Goal: Task Accomplishment & Management: Use online tool/utility

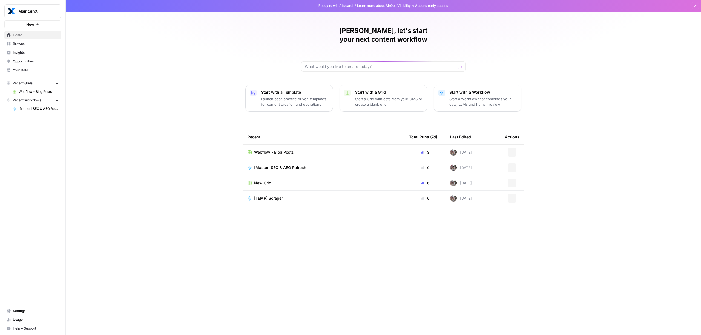
click at [291, 165] on span "[Master] SEO & AEO Refresh" at bounding box center [280, 167] width 52 height 5
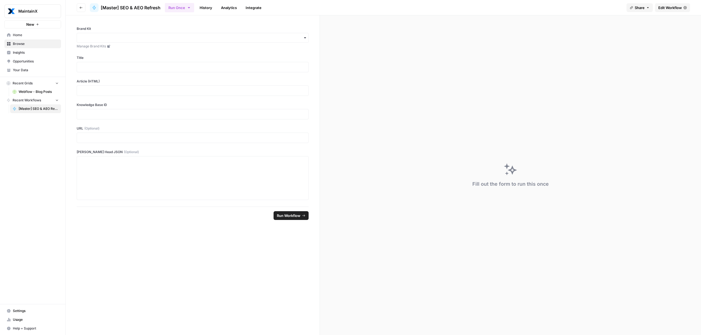
click at [679, 10] on link "Edit Workflow" at bounding box center [672, 7] width 35 height 9
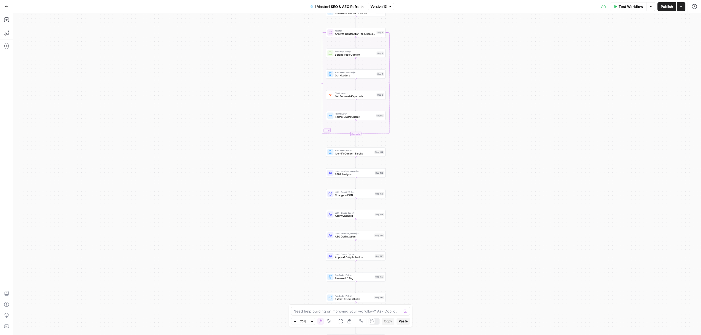
click at [630, 9] on button "Test Workflow" at bounding box center [628, 6] width 37 height 9
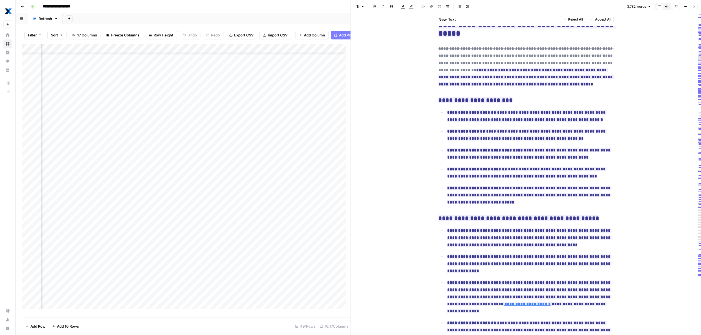
scroll to position [1621, 0]
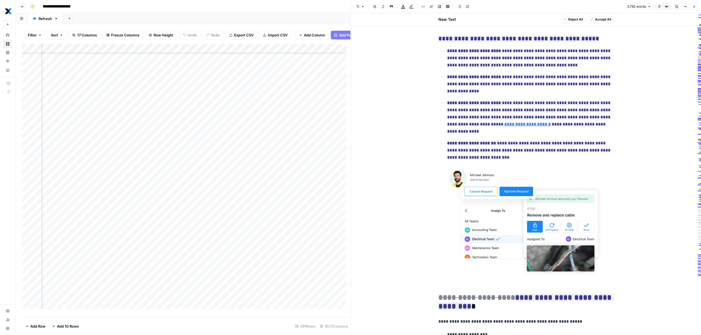
click at [694, 6] on icon "button" at bounding box center [694, 7] width 2 height 2
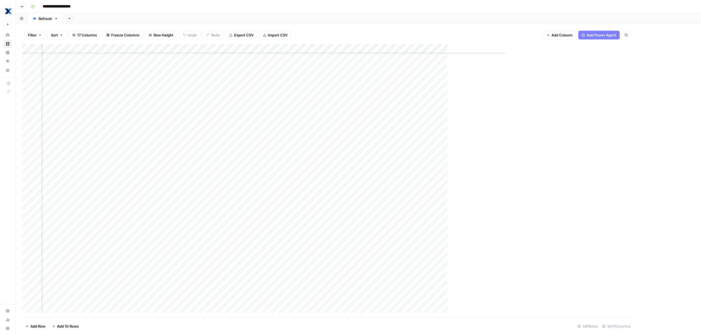
scroll to position [2313, 396]
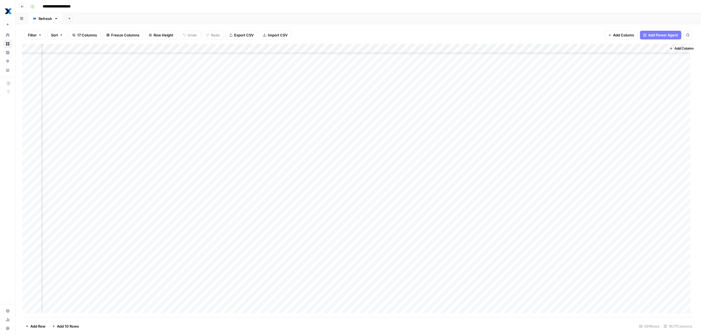
click at [24, 9] on button "Go back" at bounding box center [22, 6] width 7 height 7
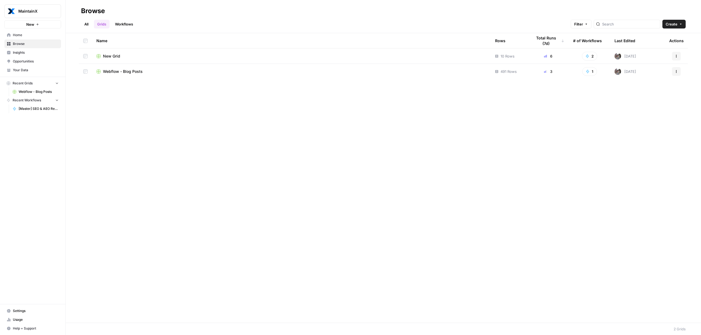
click at [31, 108] on span "[Master] SEO & AEO Refresh" at bounding box center [39, 108] width 40 height 5
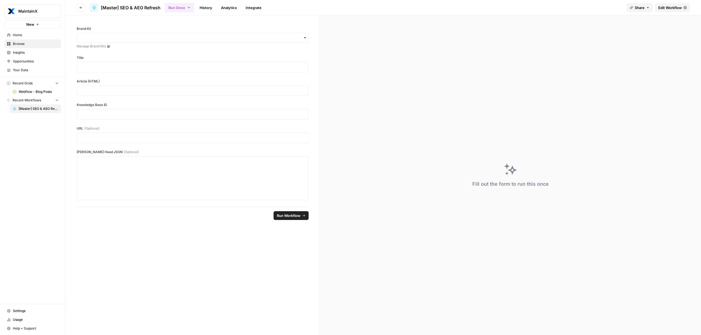
click at [680, 7] on span "Edit Workflow" at bounding box center [670, 7] width 24 height 5
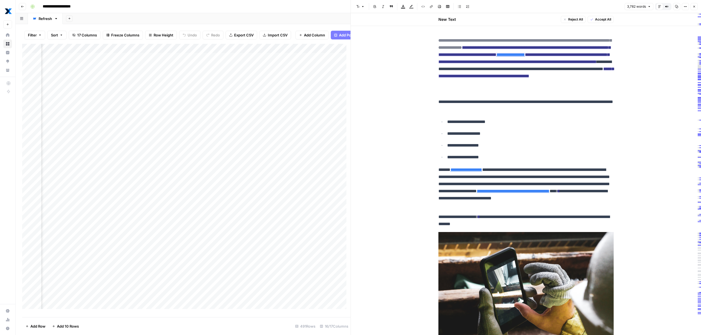
scroll to position [0, 532]
click at [262, 49] on div "Add Column" at bounding box center [186, 178] width 328 height 269
click at [267, 13] on div "Add Sheet" at bounding box center [382, 18] width 638 height 11
click at [33, 36] on span "Filter" at bounding box center [32, 34] width 9 height 5
click at [319, 89] on div "Add Column" at bounding box center [186, 178] width 328 height 269
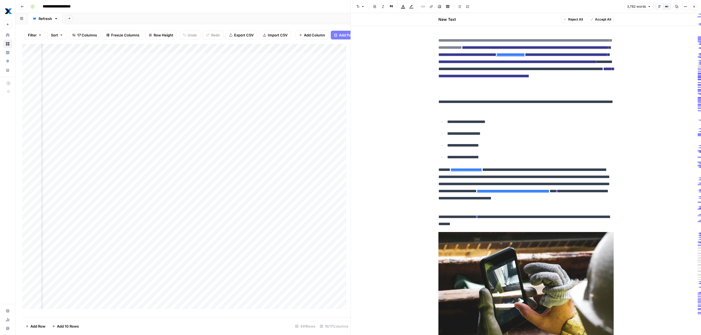
scroll to position [0, 533]
click at [308, 51] on div "Add Column" at bounding box center [186, 178] width 328 height 269
click at [335, 116] on div "Add Column" at bounding box center [186, 178] width 328 height 269
click at [30, 32] on span "Filter" at bounding box center [32, 34] width 9 height 5
click at [49, 64] on input "text" at bounding box center [65, 63] width 60 height 5
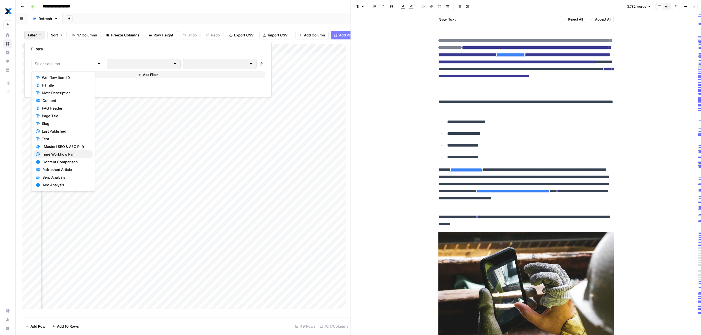
click at [59, 153] on span "Time Workflow Ran" at bounding box center [65, 153] width 46 height 5
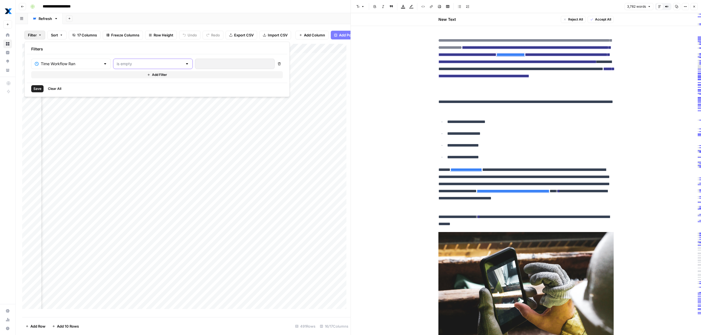
click at [140, 64] on input "text" at bounding box center [150, 63] width 66 height 5
click at [134, 80] on span "is not empty" at bounding box center [130, 77] width 54 height 5
type input "is not empty"
click at [34, 90] on span "Save" at bounding box center [37, 88] width 8 height 5
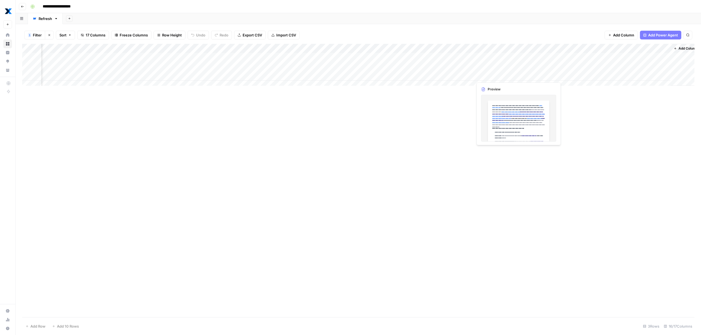
scroll to position [0, 398]
click at [493, 79] on div "Add Column" at bounding box center [358, 67] width 672 height 46
click at [505, 77] on div "Add Column" at bounding box center [358, 67] width 672 height 46
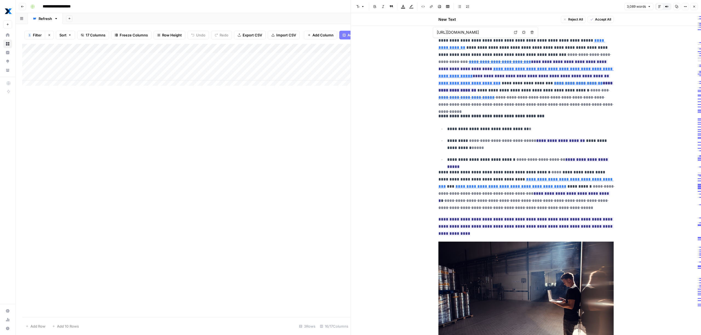
click at [35, 34] on span "Filter" at bounding box center [37, 34] width 9 height 5
type input "https://www.getmaintainx.com/blog/what-is-a-standard-operating-procedure-sop-in…"
click at [290, 138] on div "Add Column" at bounding box center [186, 180] width 328 height 273
click at [266, 51] on div "Add Column" at bounding box center [186, 67] width 328 height 46
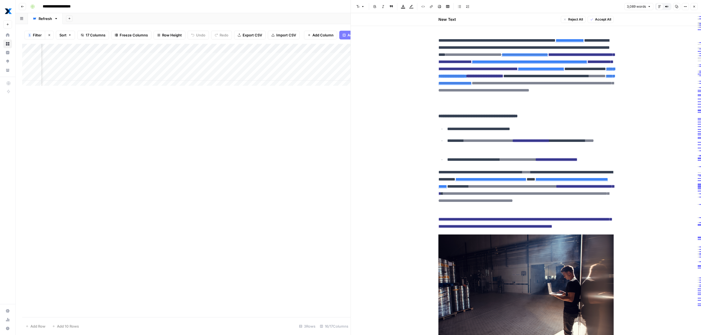
click at [313, 64] on div "Add Column" at bounding box center [186, 67] width 328 height 46
click at [152, 62] on div "Add Column" at bounding box center [186, 67] width 328 height 46
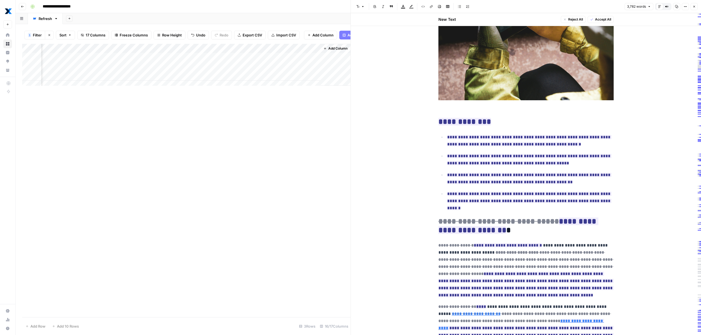
scroll to position [299, 0]
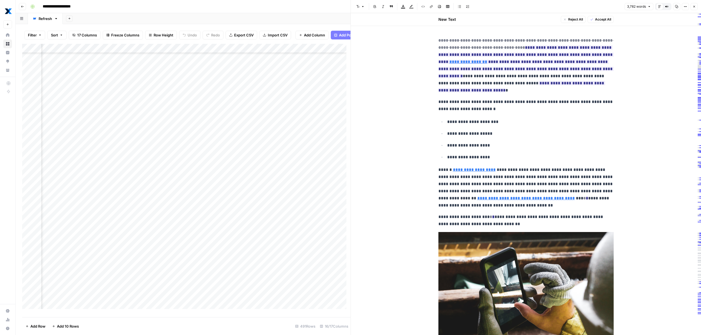
click at [34, 31] on button "Filter" at bounding box center [34, 35] width 21 height 9
click at [61, 65] on input "text" at bounding box center [65, 63] width 60 height 5
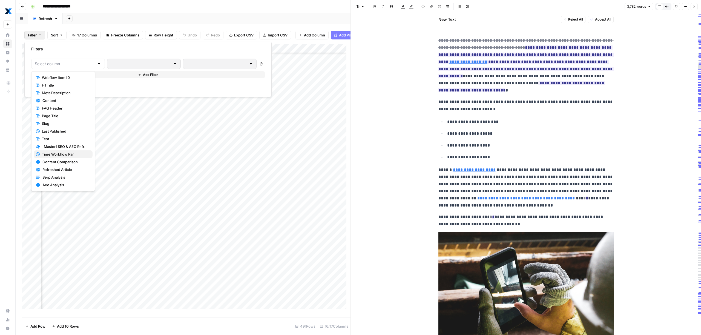
click at [66, 156] on span "Time Workflow Ran" at bounding box center [65, 153] width 46 height 5
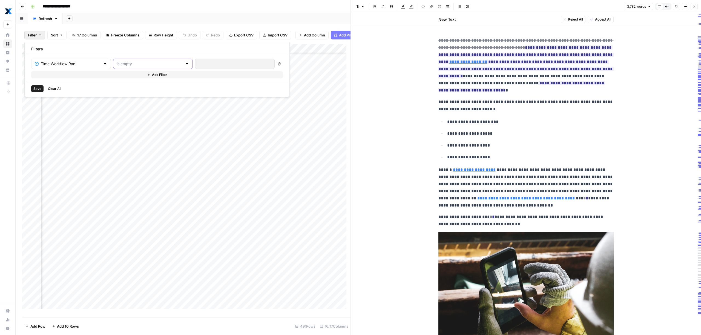
click at [130, 66] on input "text" at bounding box center [150, 63] width 66 height 5
click at [126, 77] on span "is not empty" at bounding box center [130, 77] width 54 height 5
type input "is not empty"
click at [34, 88] on span "Save" at bounding box center [37, 88] width 8 height 5
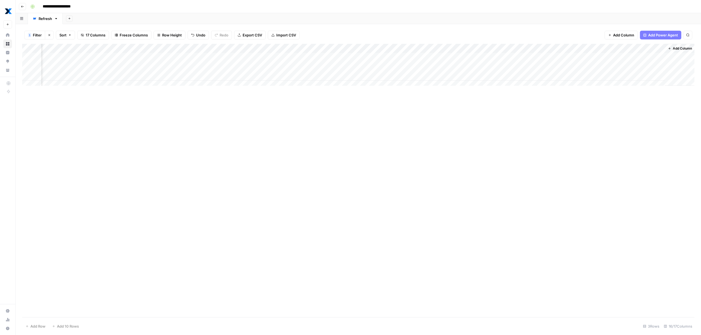
scroll to position [0, 398]
click at [113, 56] on div "Add Column" at bounding box center [358, 67] width 672 height 46
click at [113, 56] on body "**********" at bounding box center [350, 167] width 701 height 335
click at [157, 18] on div "Add Sheet" at bounding box center [382, 18] width 638 height 11
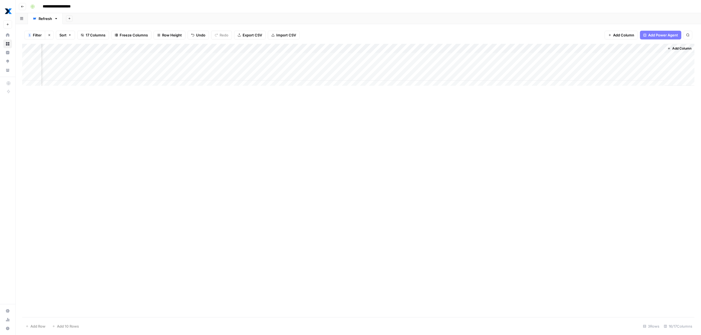
click at [91, 68] on div "Add Column" at bounding box center [358, 67] width 672 height 46
click at [107, 102] on div "Add Column" at bounding box center [358, 180] width 672 height 273
click at [119, 68] on div "Add Column" at bounding box center [358, 67] width 672 height 46
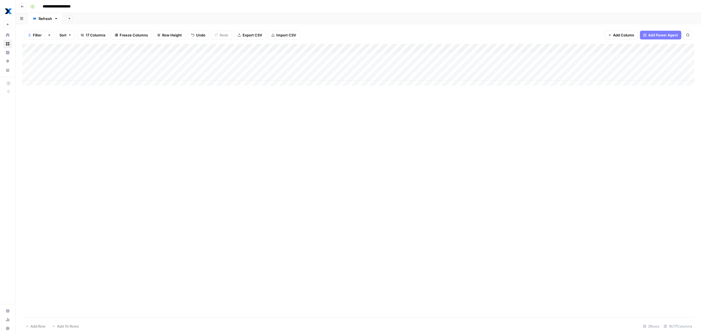
click at [119, 68] on div "Add Column" at bounding box center [358, 67] width 672 height 46
click at [144, 147] on div "Add Column" at bounding box center [358, 180] width 672 height 273
click at [105, 77] on div "Add Column" at bounding box center [358, 67] width 672 height 46
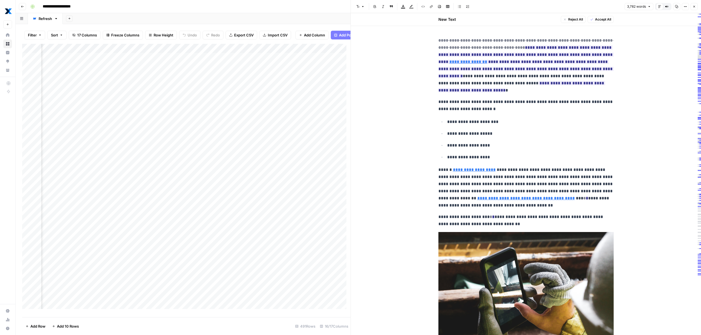
scroll to position [0, 482]
click at [35, 33] on span "Filter" at bounding box center [32, 34] width 9 height 5
click at [57, 62] on input "text" at bounding box center [65, 63] width 60 height 5
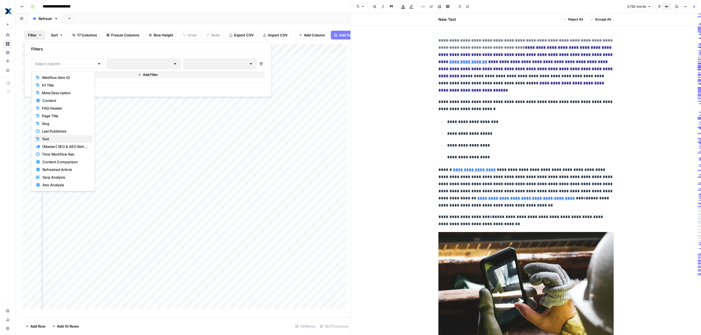
click at [54, 137] on span "Test" at bounding box center [65, 138] width 46 height 5
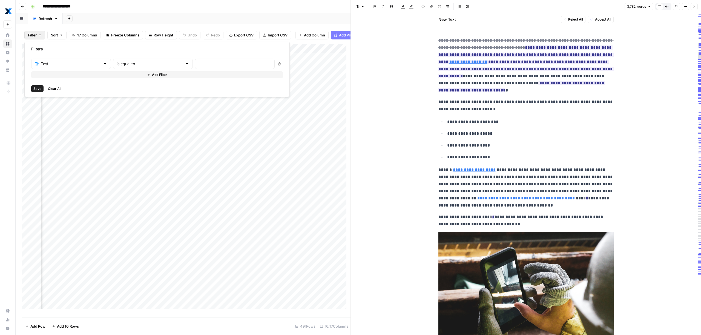
click at [132, 67] on div "is equal to" at bounding box center [153, 64] width 80 height 10
click at [128, 77] on span "is not empty" at bounding box center [130, 77] width 54 height 5
type input "is not empty"
click at [37, 87] on span "Save" at bounding box center [37, 88] width 8 height 5
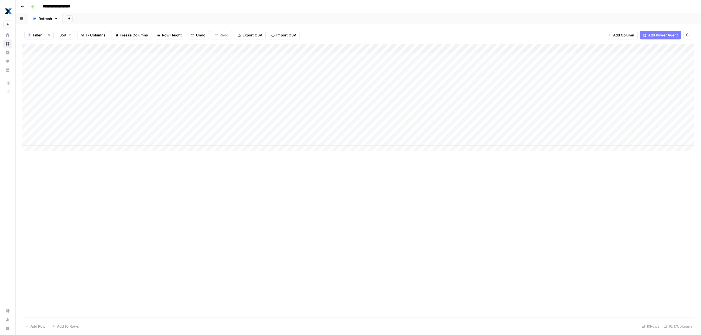
click at [130, 106] on div "Add Column" at bounding box center [358, 99] width 672 height 111
click at [130, 105] on div "Add Column" at bounding box center [358, 99] width 672 height 111
